Goal: Task Accomplishment & Management: Manage account settings

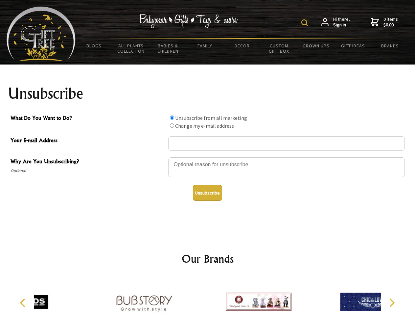
click at [306, 23] on img at bounding box center [305, 22] width 7 height 7
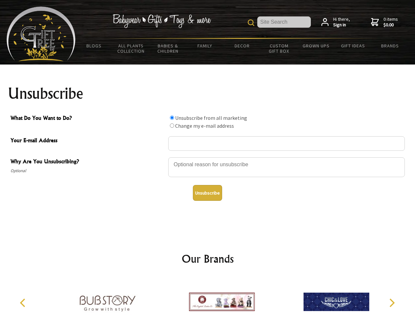
click at [208, 157] on div at bounding box center [286, 168] width 237 height 23
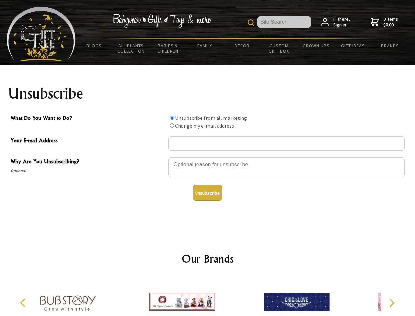
click at [172, 117] on input "What Do You Want to Do?" at bounding box center [172, 117] width 4 height 4
click at [172, 125] on input "What Do You Want to Do?" at bounding box center [172, 125] width 4 height 4
radio input "true"
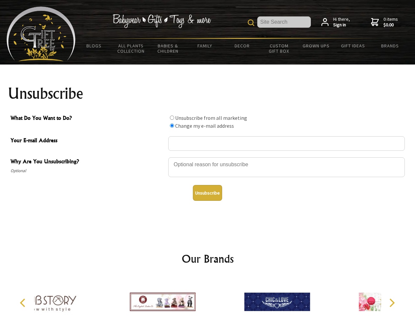
click at [208, 193] on button "Unsubscribe" at bounding box center [207, 193] width 29 height 16
click at [208, 296] on div at bounding box center [163, 302] width 114 height 51
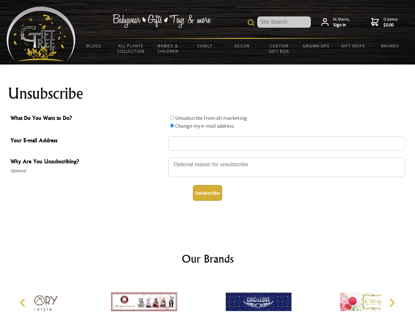
click at [24, 303] on icon "Previous" at bounding box center [23, 302] width 9 height 9
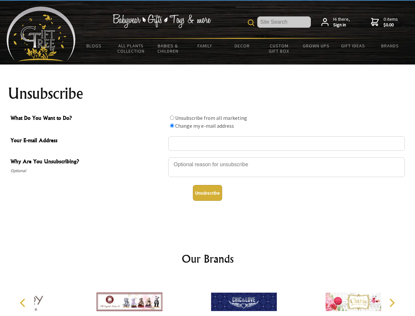
click at [392, 303] on icon "Next" at bounding box center [391, 302] width 9 height 9
